Goal: Information Seeking & Learning: Understand process/instructions

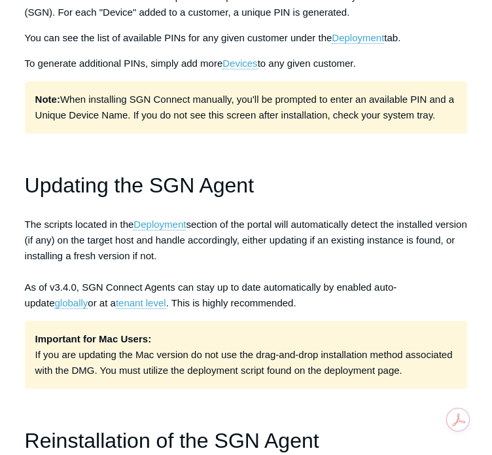
scroll to position [1046, 0]
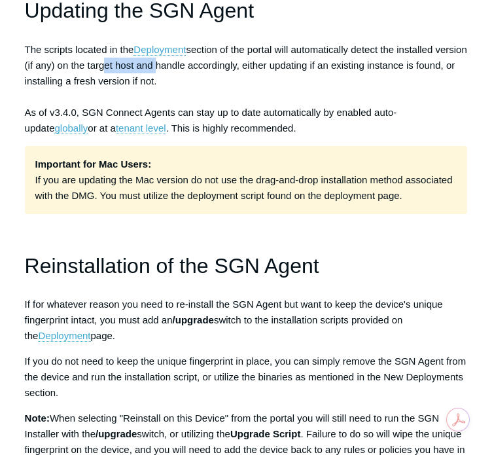
drag, startPoint x: 162, startPoint y: 64, endPoint x: 188, endPoint y: 64, distance: 26.2
click at [188, 64] on span "The scripts located in the Deployment section of the portal will automatically …" at bounding box center [246, 89] width 442 height 90
click at [290, 79] on p "The scripts located in the Deployment section of the portal will automatically …" at bounding box center [246, 89] width 443 height 94
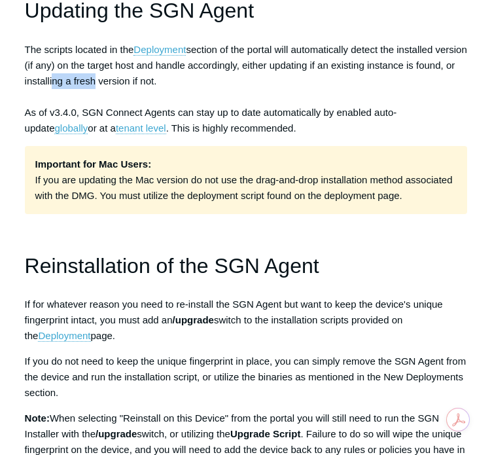
drag, startPoint x: 90, startPoint y: 83, endPoint x: 133, endPoint y: 80, distance: 43.2
click at [133, 80] on span "The scripts located in the Deployment section of the portal will automatically …" at bounding box center [246, 89] width 442 height 90
click at [173, 47] on link "Deployment" at bounding box center [159, 50] width 52 height 12
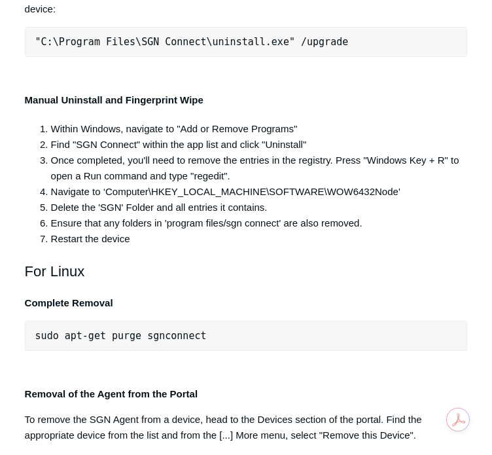
scroll to position [2790, 0]
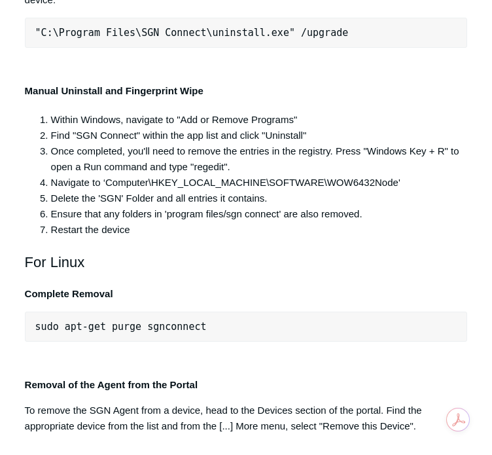
copy div ""C:\Program Files\SGN Connect\uninstall.exe""
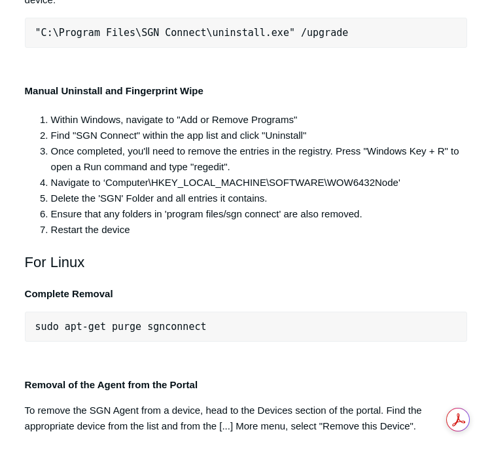
copy div ""C:\Program Files\SGN Connect\uninstall.exe""
